Goal: Task Accomplishment & Management: Complete application form

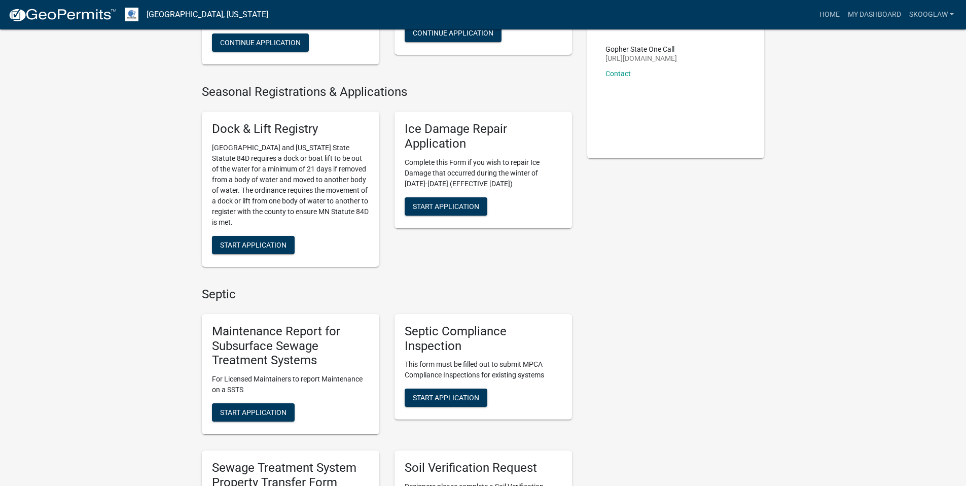
scroll to position [296, 0]
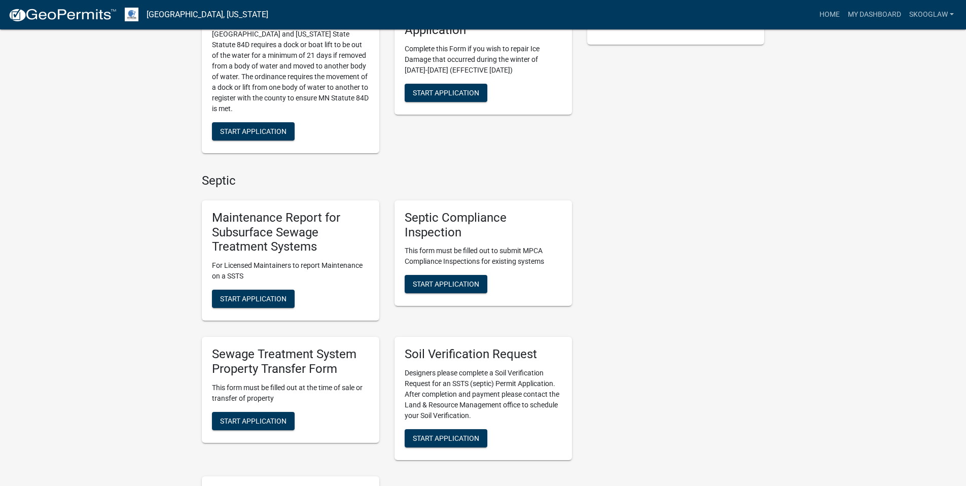
click at [264, 431] on div "Sewage Treatment System Property Transfer Form This form must be filled out at …" at bounding box center [291, 390] width 178 height 106
click at [266, 411] on div "Sewage Treatment System Property Transfer Form This form must be filled out at …" at bounding box center [291, 390] width 178 height 106
click at [264, 418] on span "Start Application" at bounding box center [253, 420] width 66 height 8
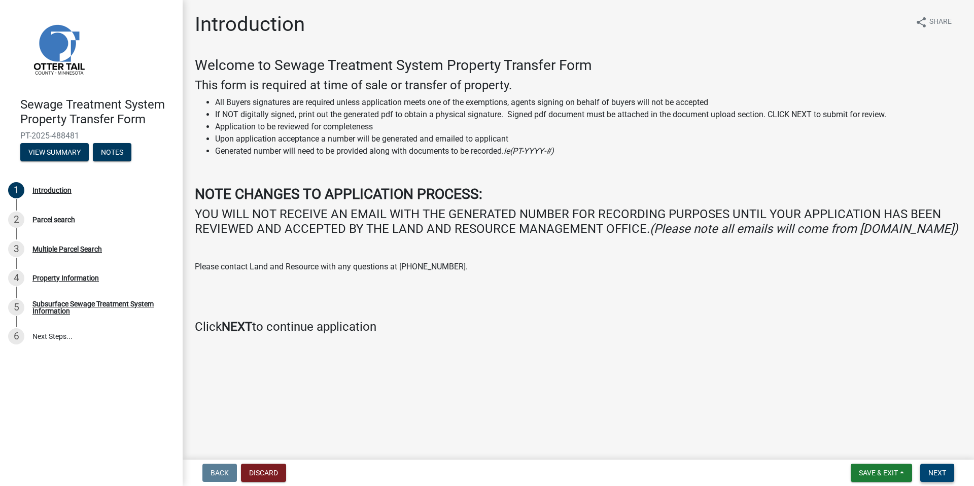
click at [935, 469] on span "Next" at bounding box center [937, 473] width 18 height 8
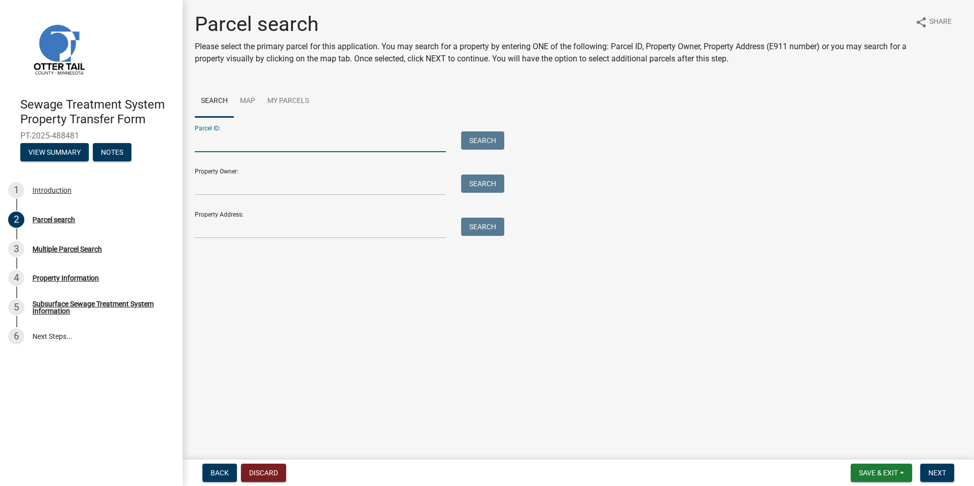
click at [341, 144] on input "Parcel ID:" at bounding box center [320, 141] width 251 height 21
type input "52000990684000"
click at [494, 147] on button "Search" at bounding box center [482, 140] width 43 height 18
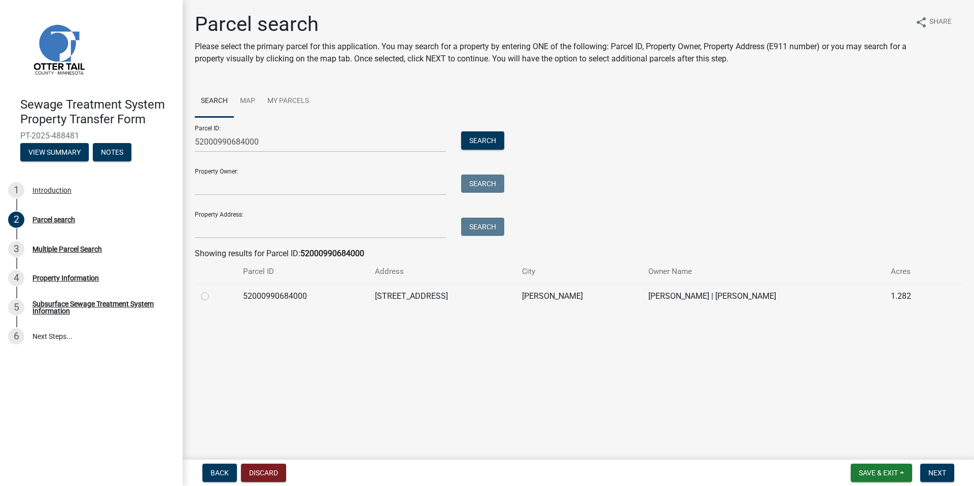
click at [213, 290] on label at bounding box center [213, 290] width 0 height 0
click at [213, 295] on input "radio" at bounding box center [216, 293] width 7 height 7
radio input "true"
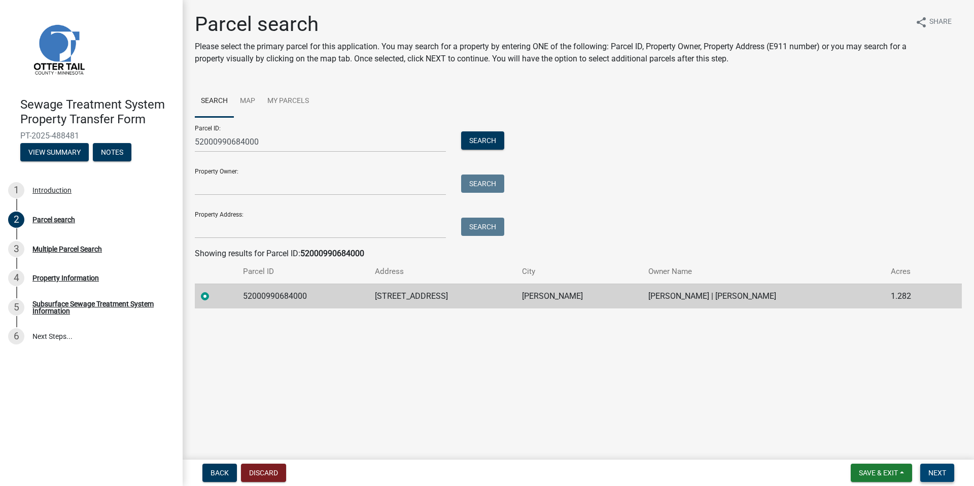
click at [944, 473] on span "Next" at bounding box center [937, 473] width 18 height 8
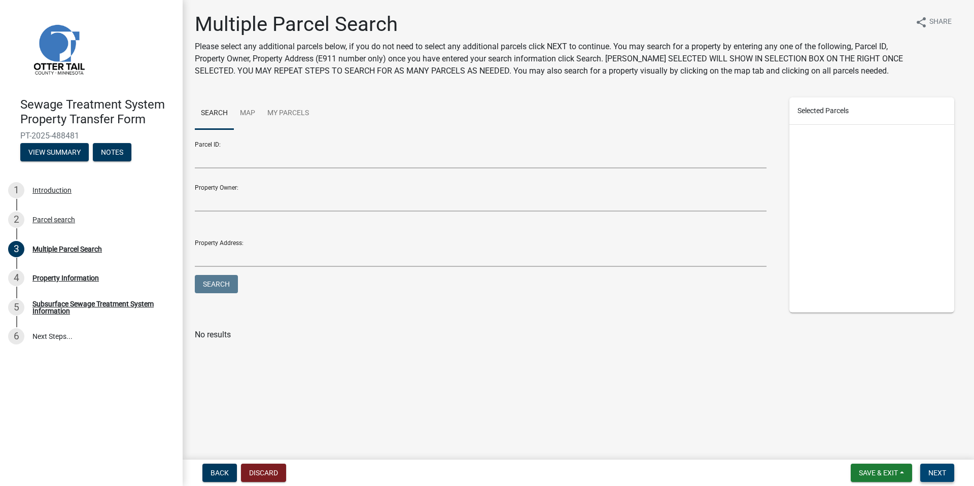
click at [941, 472] on span "Next" at bounding box center [937, 473] width 18 height 8
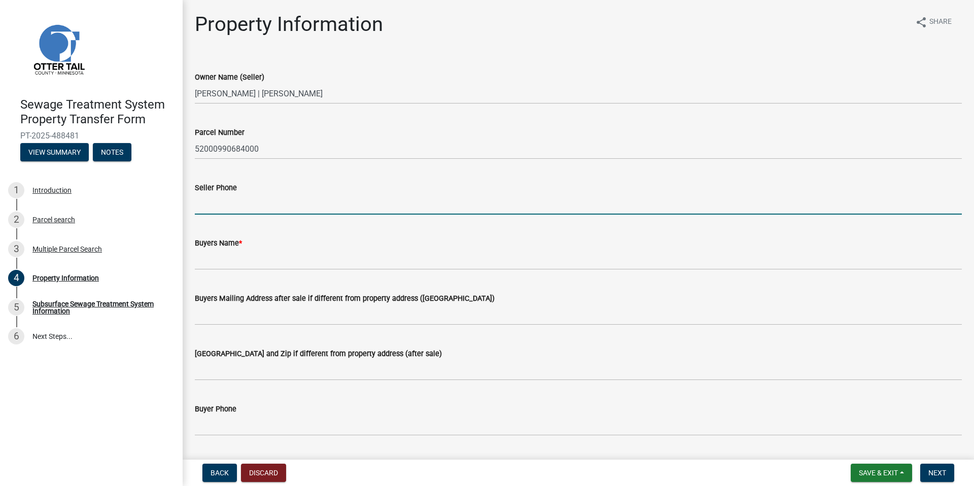
click at [236, 204] on input "Seller Phone" at bounding box center [578, 204] width 767 height 21
type input "[PERSON_NAME] and [PERSON_NAME]"
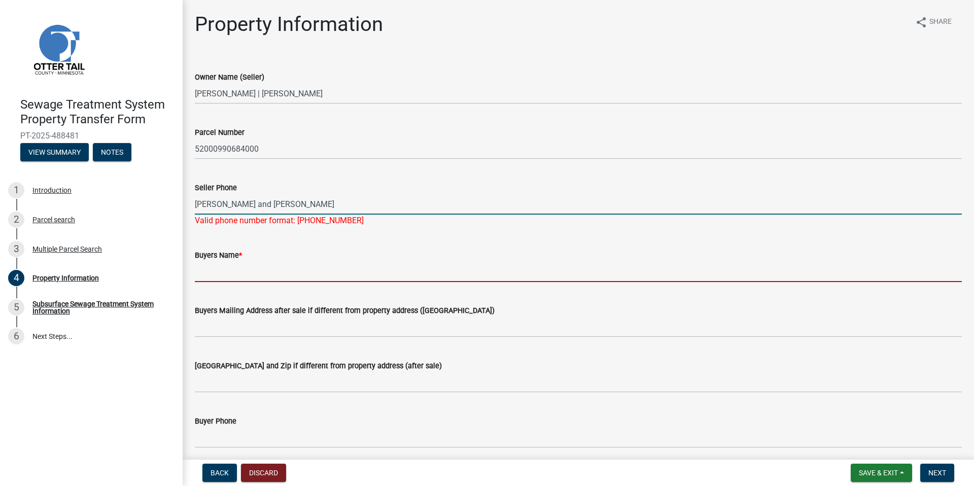
click at [372, 203] on input "[PERSON_NAME] and [PERSON_NAME]" at bounding box center [578, 204] width 767 height 21
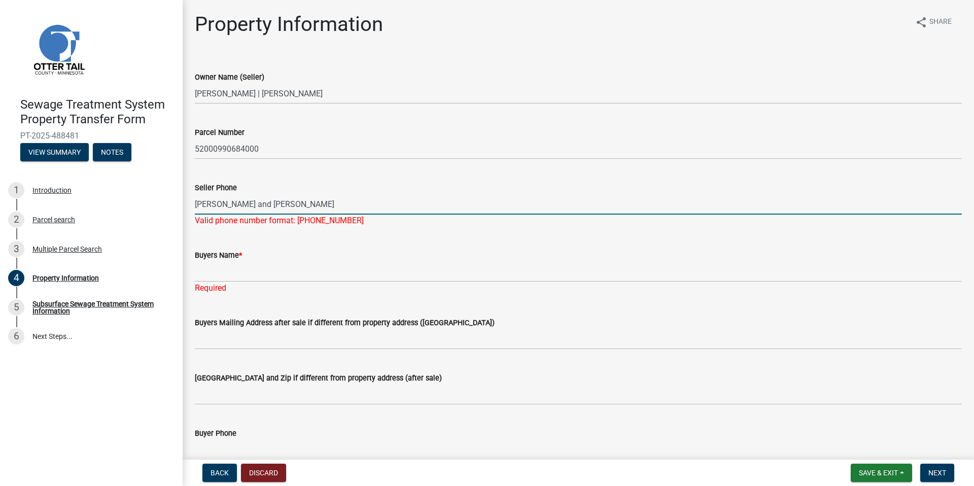
drag, startPoint x: 366, startPoint y: 202, endPoint x: 195, endPoint y: 185, distance: 171.8
click at [195, 185] on form "Seller Phone [PERSON_NAME] and [PERSON_NAME]" at bounding box center [578, 198] width 767 height 33
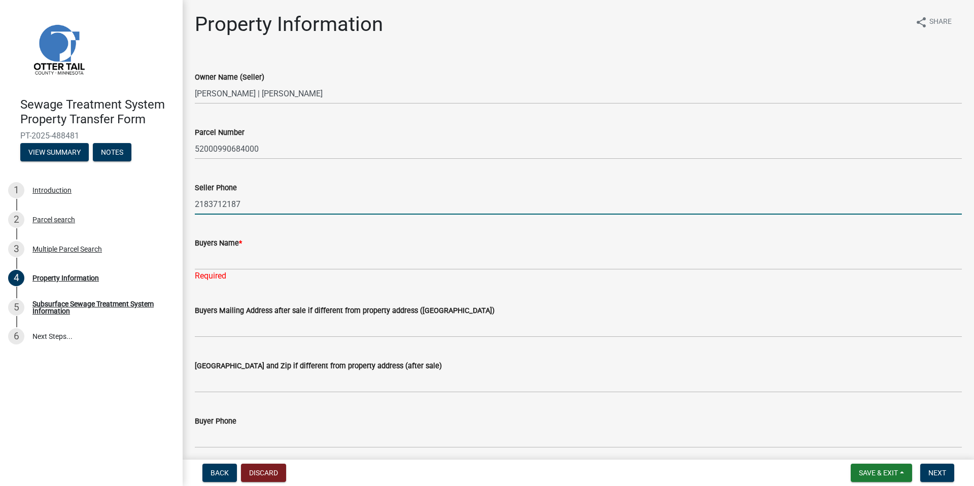
type input "2183712187"
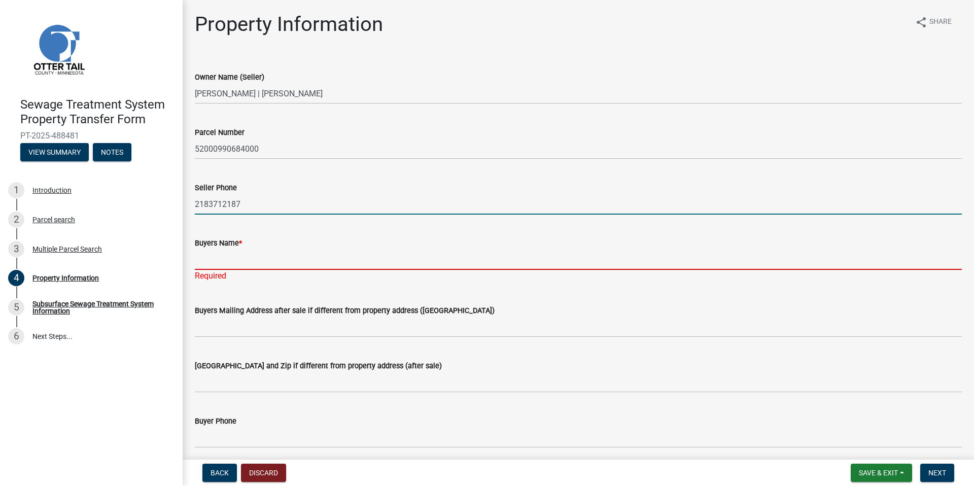
click at [260, 255] on input "Buyers Name *" at bounding box center [578, 259] width 767 height 21
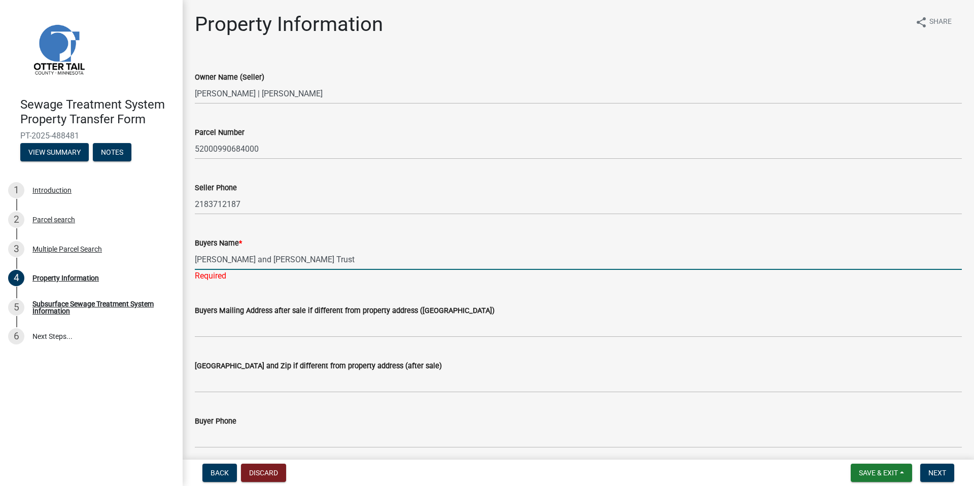
click at [340, 257] on input "[PERSON_NAME] and [PERSON_NAME] Trust" at bounding box center [578, 259] width 767 height 21
type input "[PERSON_NAME] and [PERSON_NAME] Trust"
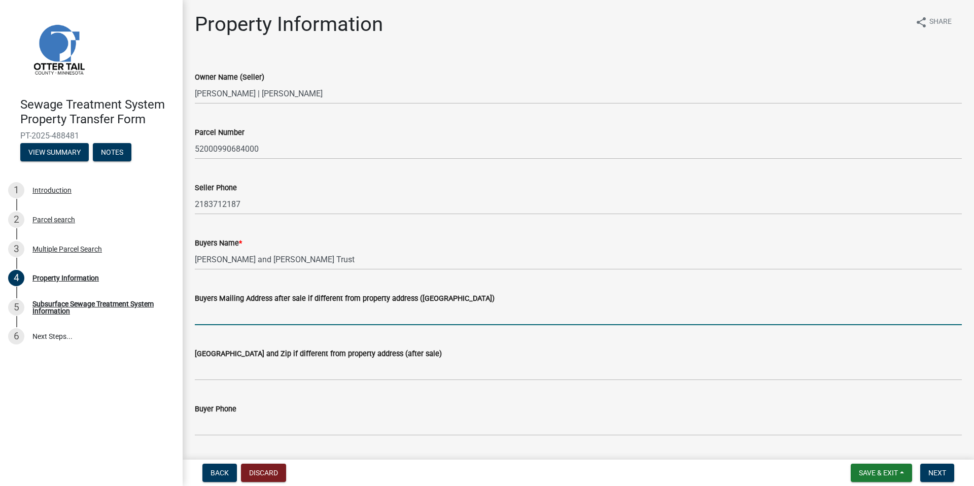
click at [253, 334] on wm-data-entity-input-list "Owner Name (Seller) [PERSON_NAME] | [PERSON_NAME] Parcel Number 52000990684000 …" at bounding box center [578, 452] width 767 height 790
type input "[STREET_ADDRESS]"
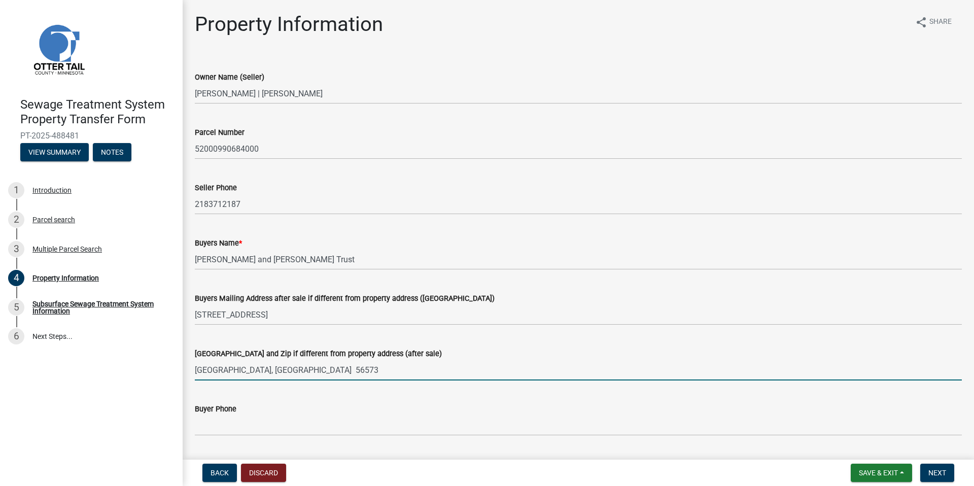
type input "[GEOGRAPHIC_DATA], [GEOGRAPHIC_DATA] 56573"
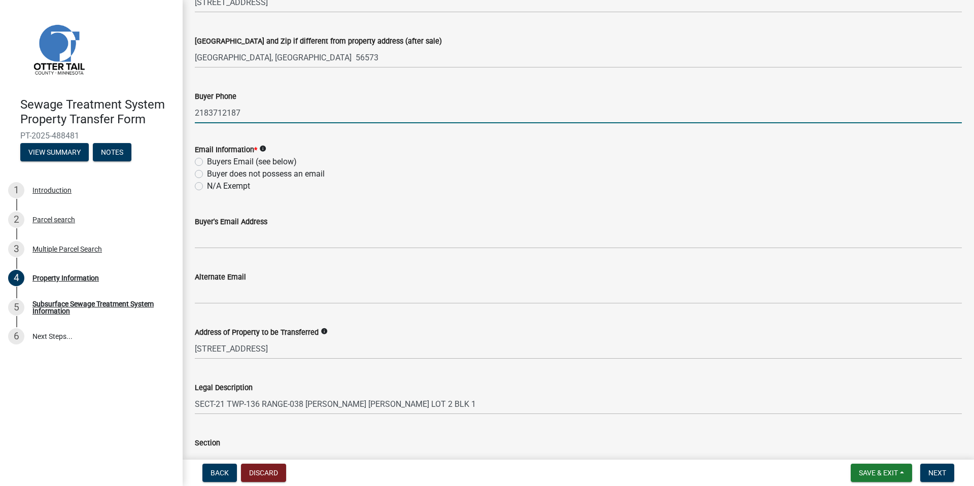
scroll to position [316, 0]
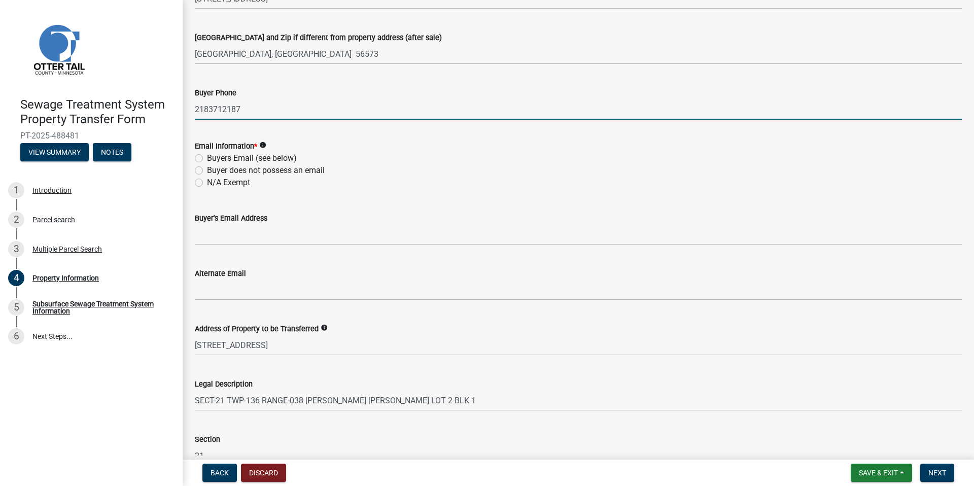
type input "2183712187"
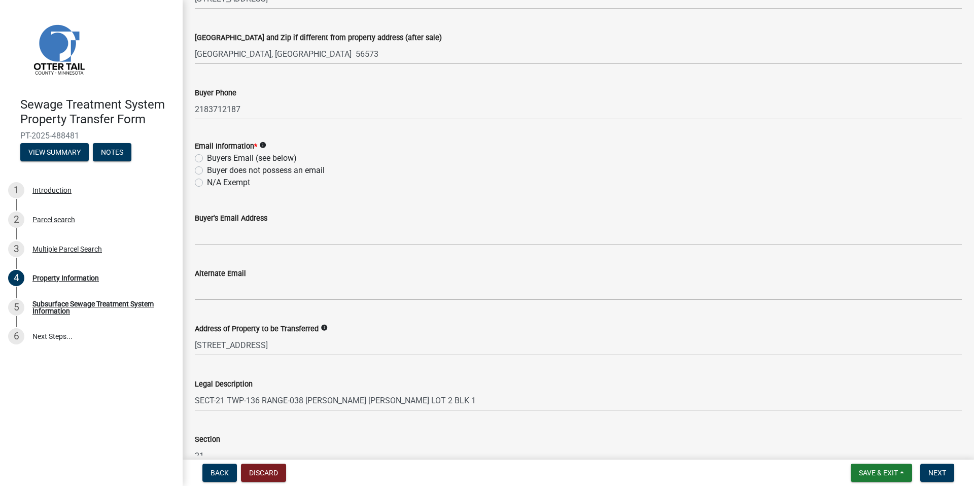
click at [207, 157] on label "Buyers Email (see below)" at bounding box center [252, 158] width 90 height 12
click at [207, 157] on input "Buyers Email (see below)" at bounding box center [210, 155] width 7 height 7
radio input "true"
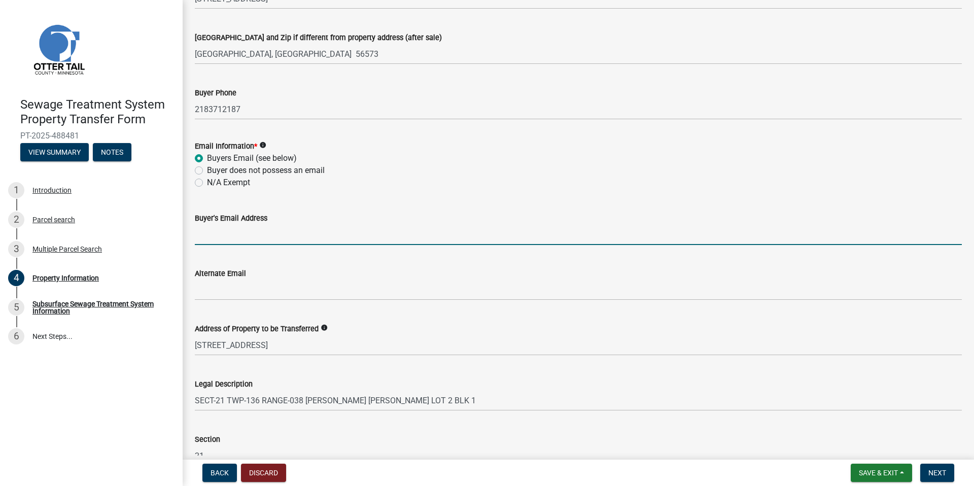
click at [214, 241] on input "Buyer's Email Address" at bounding box center [578, 234] width 767 height 21
paste input "[EMAIL_ADDRESS][DOMAIN_NAME]"
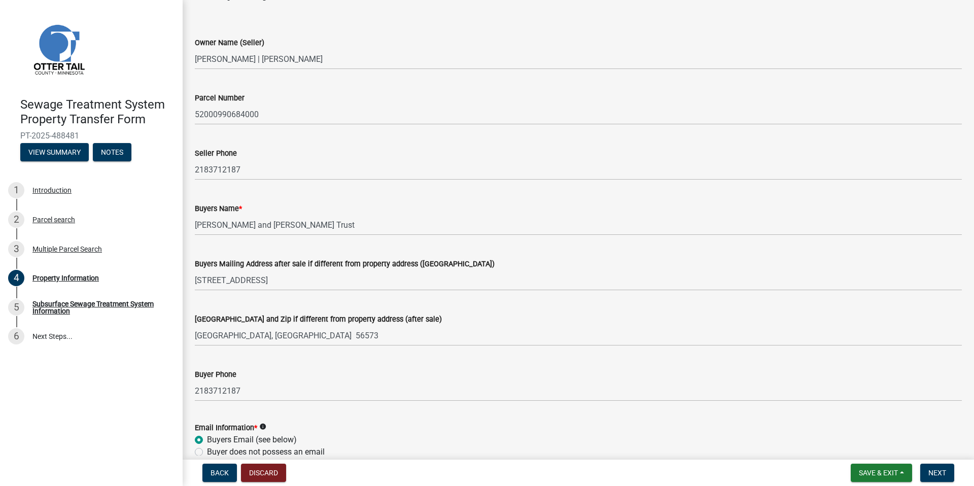
scroll to position [37, 0]
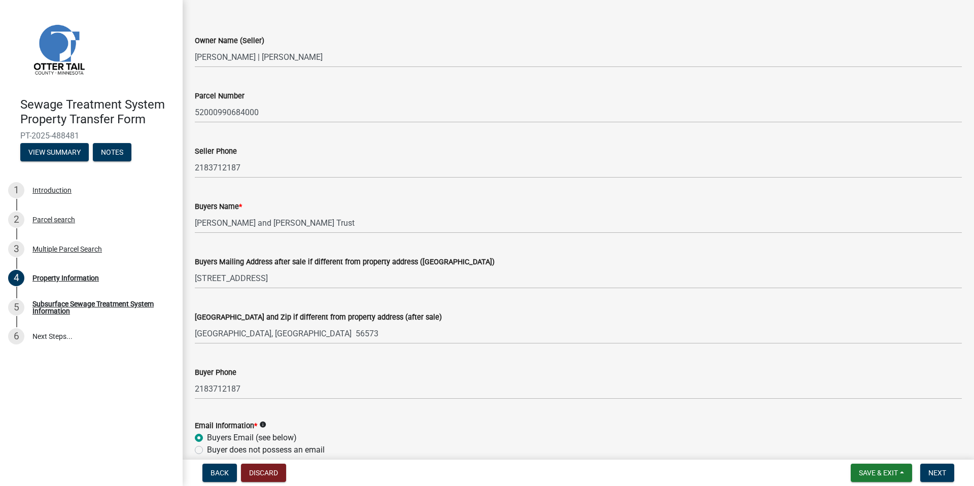
type input "[EMAIL_ADDRESS][DOMAIN_NAME]"
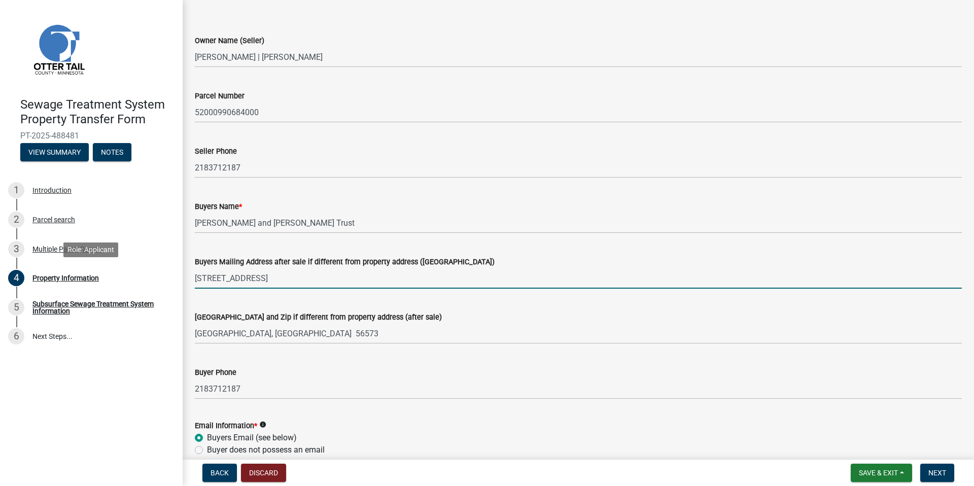
drag, startPoint x: 216, startPoint y: 281, endPoint x: 187, endPoint y: 282, distance: 29.0
click at [181, 278] on div "Sewage Treatment System Property Transfer Form PT-2025-488481 View Summary Note…" at bounding box center [487, 243] width 974 height 486
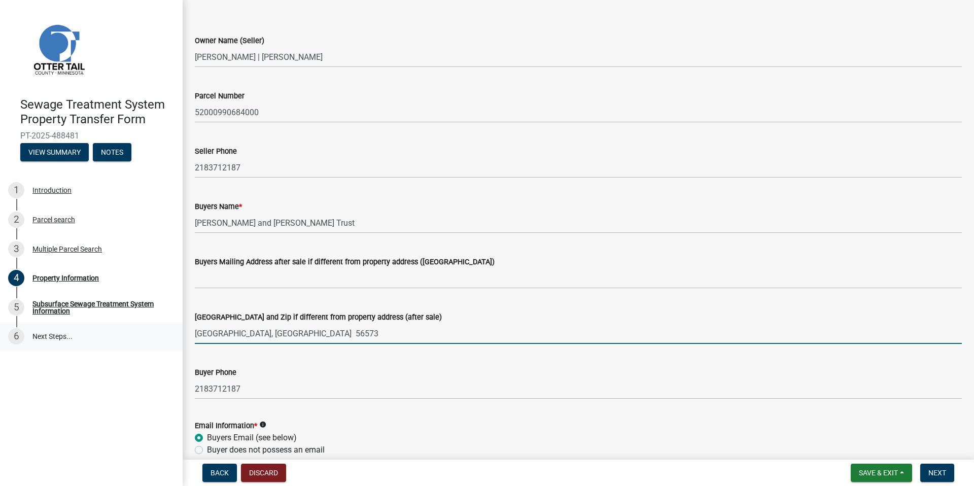
drag, startPoint x: 272, startPoint y: 333, endPoint x: 179, endPoint y: 336, distance: 93.9
click at [179, 336] on div "Sewage Treatment System Property Transfer Form PT-2025-488481 View Summary Note…" at bounding box center [487, 243] width 974 height 486
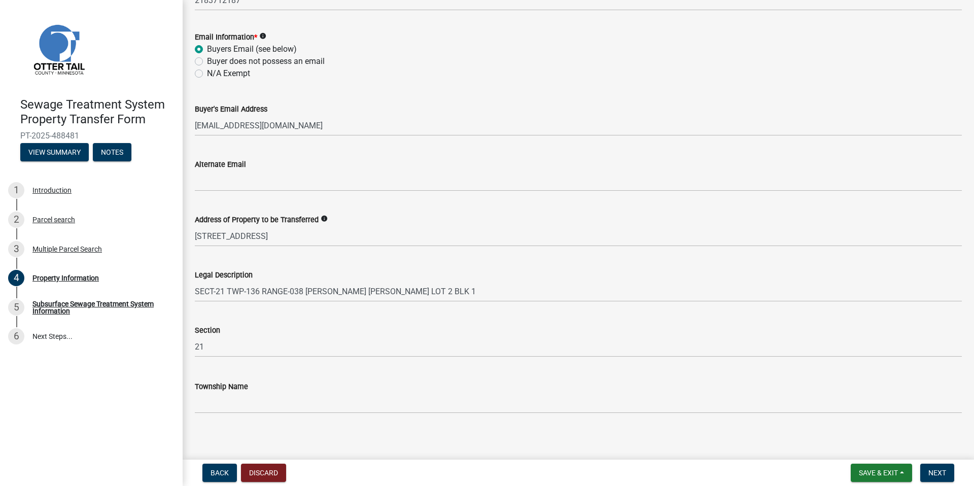
scroll to position [431, 0]
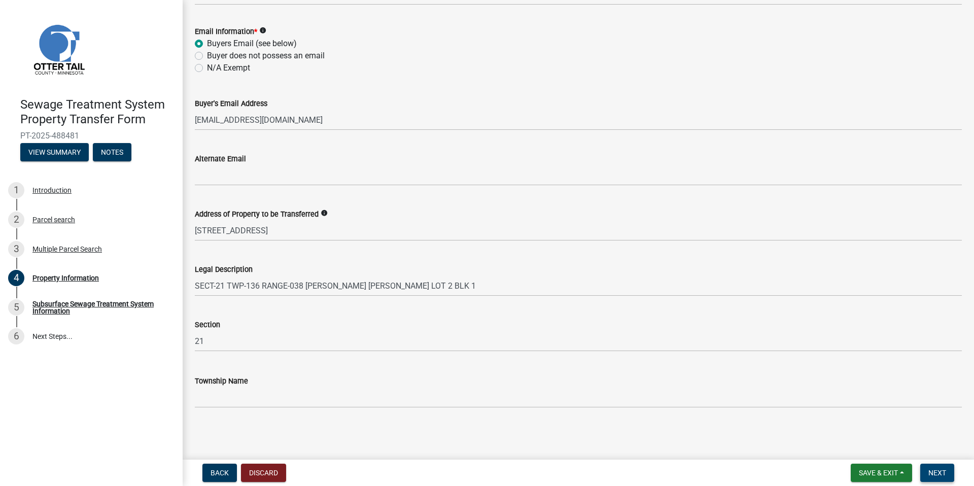
click at [935, 473] on span "Next" at bounding box center [937, 473] width 18 height 8
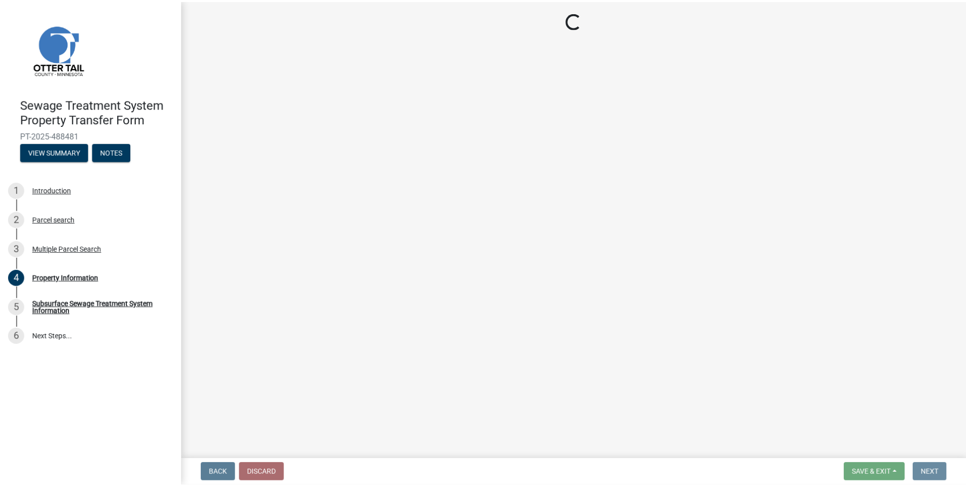
scroll to position [0, 0]
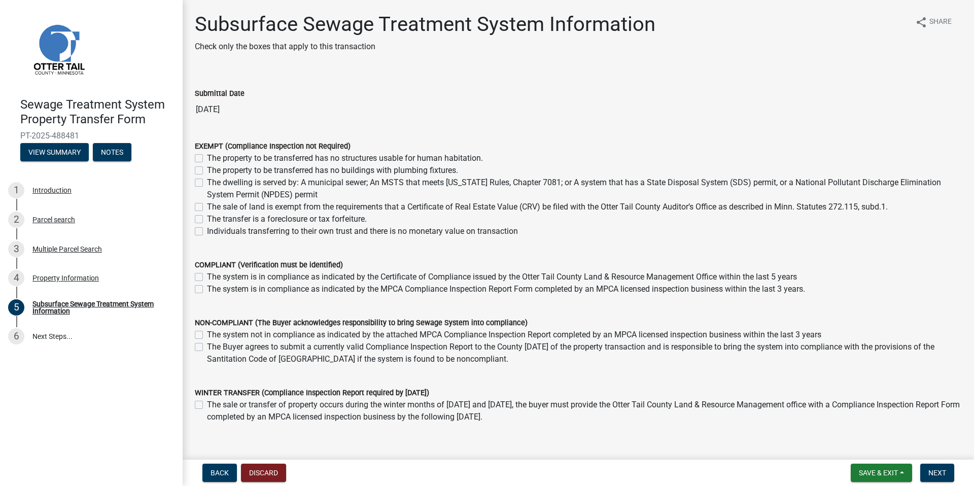
click at [207, 232] on label "Individuals transferring to their own trust and there is no monetary value on t…" at bounding box center [362, 231] width 311 height 12
click at [207, 232] on input "Individuals transferring to their own trust and there is no monetary value on t…" at bounding box center [210, 228] width 7 height 7
checkbox input "true"
checkbox input "false"
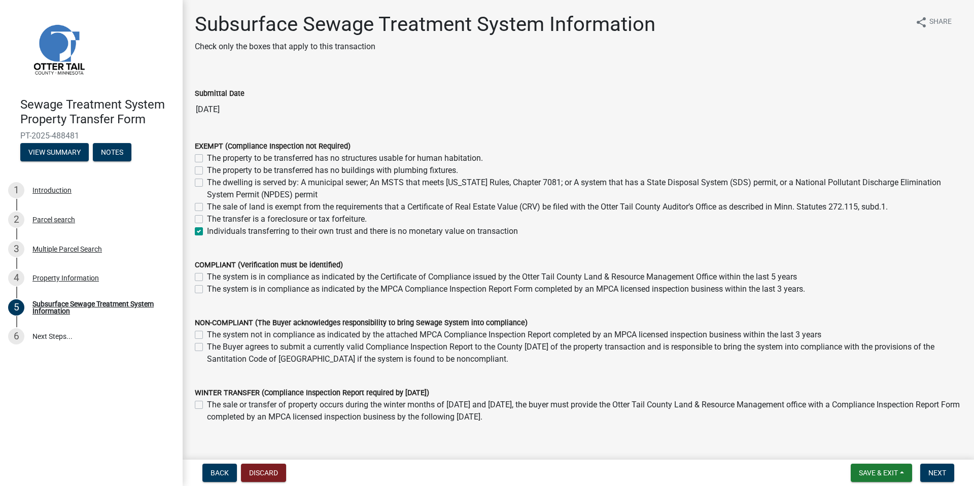
checkbox input "false"
checkbox input "true"
click at [942, 472] on span "Next" at bounding box center [937, 473] width 18 height 8
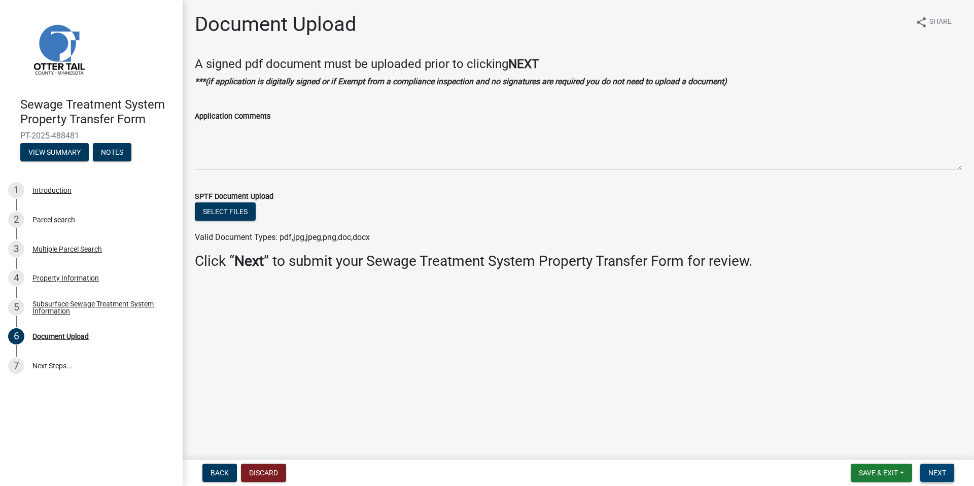
click at [935, 471] on span "Next" at bounding box center [937, 473] width 18 height 8
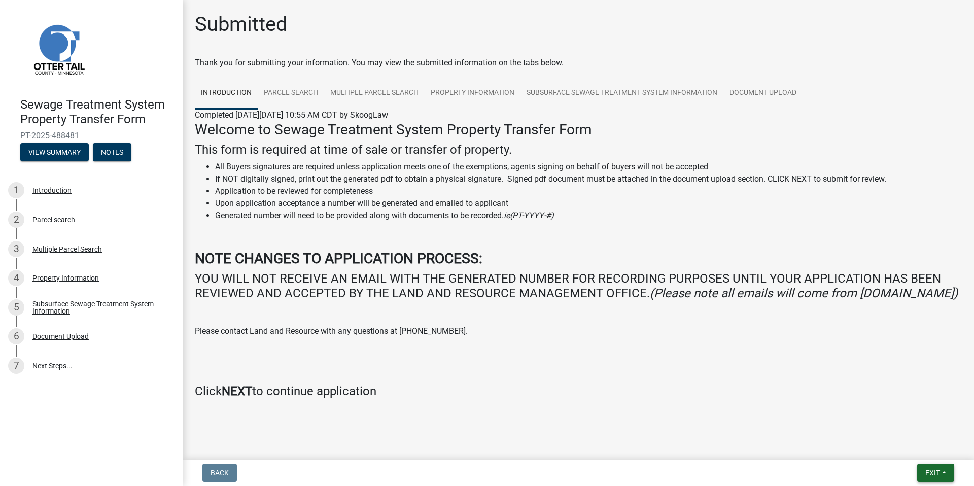
click at [932, 474] on span "Exit" at bounding box center [932, 473] width 15 height 8
click at [906, 444] on button "Save & Exit" at bounding box center [913, 446] width 81 height 24
